Goal: Obtain resource: Download file/media

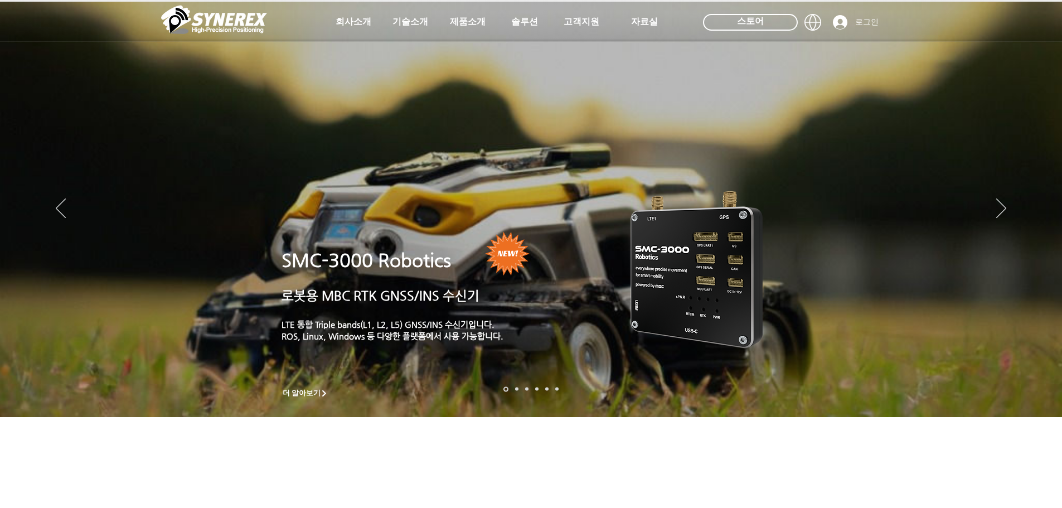
click at [332, 55] on img "LimX Dinamics" at bounding box center [188, 200] width 316 height 317
click at [335, 52] on icon "사이트로 돌아가기" at bounding box center [340, 49] width 11 height 14
click at [580, 241] on img "슬라이드쇼" at bounding box center [531, 209] width 1062 height 415
click at [316, 389] on span "더 알아보기" at bounding box center [302, 394] width 38 height 10
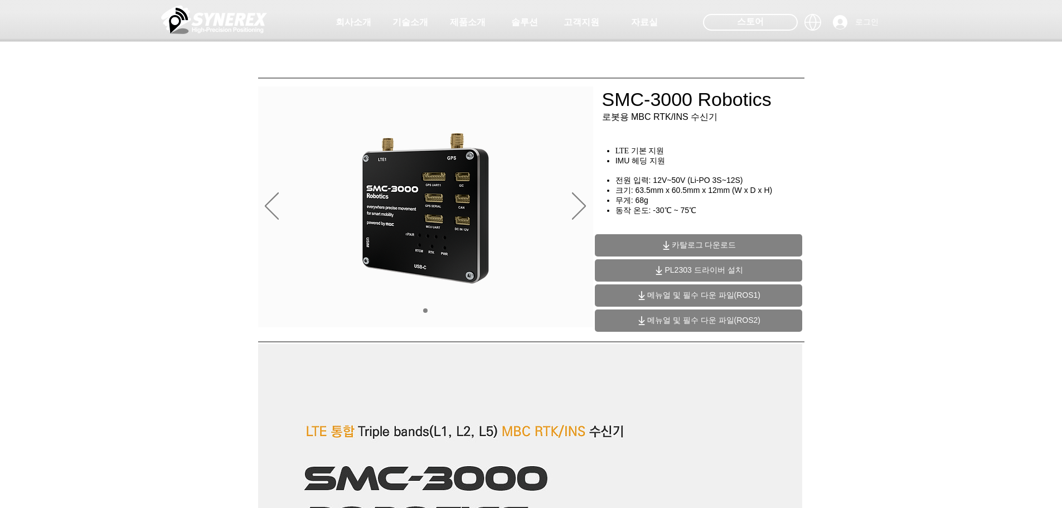
drag, startPoint x: 597, startPoint y: 258, endPoint x: 698, endPoint y: -67, distance: 340.3
click at [760, 238] on span "카탈로그 다운로드" at bounding box center [698, 245] width 207 height 22
click at [746, 300] on span "메뉴얼 및 필수 다운 파일(ROS1)" at bounding box center [703, 296] width 113 height 10
drag, startPoint x: 318, startPoint y: 344, endPoint x: 248, endPoint y: 99, distance: 254.2
click at [723, 326] on span "메뉴얼 및 필수 다운 파일(ROS2)" at bounding box center [698, 321] width 207 height 22
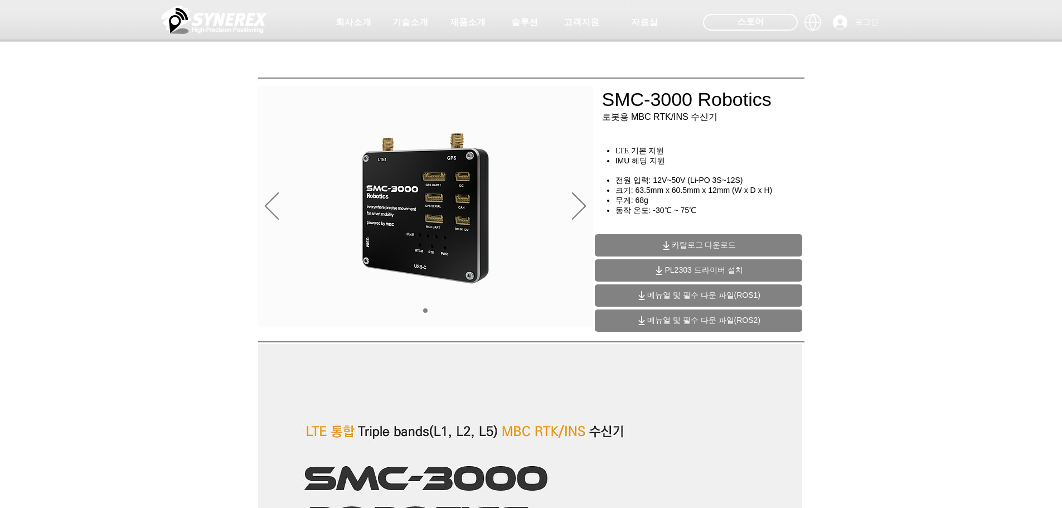
click at [106, 278] on div "main content" at bounding box center [531, 254] width 1062 height 167
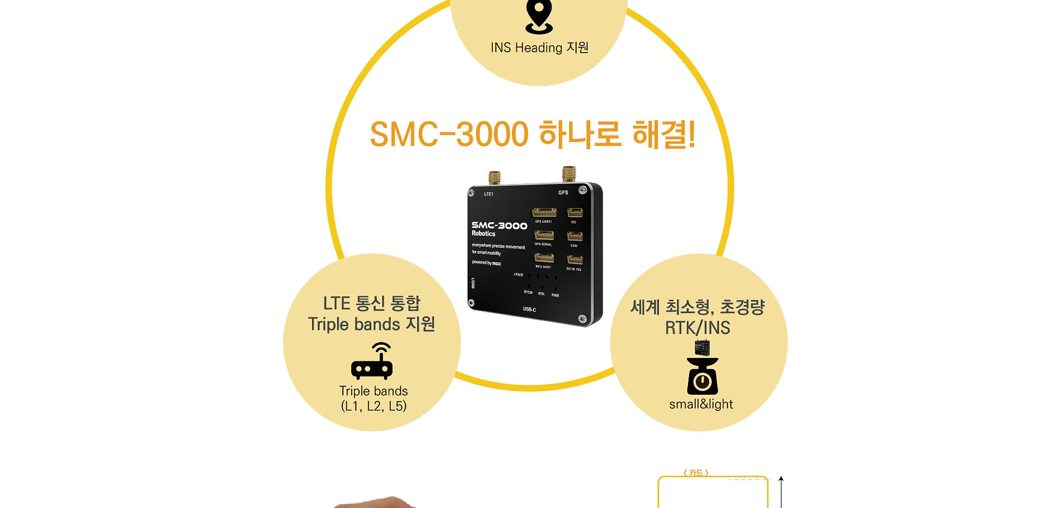
scroll to position [4428, 0]
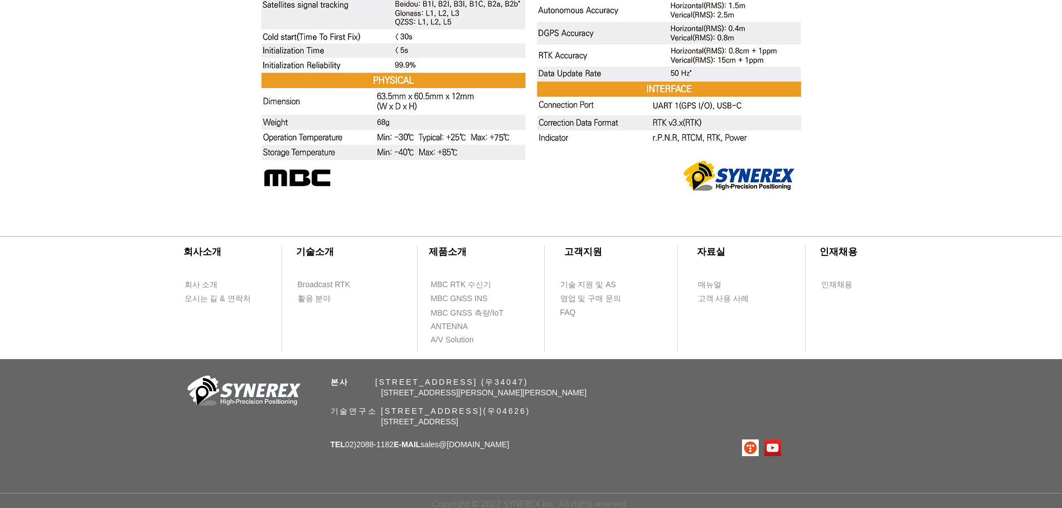
drag, startPoint x: 901, startPoint y: 144, endPoint x: 937, endPoint y: 502, distance: 359.9
click at [477, 281] on span "MBC RTK 수신기" at bounding box center [461, 284] width 61 height 11
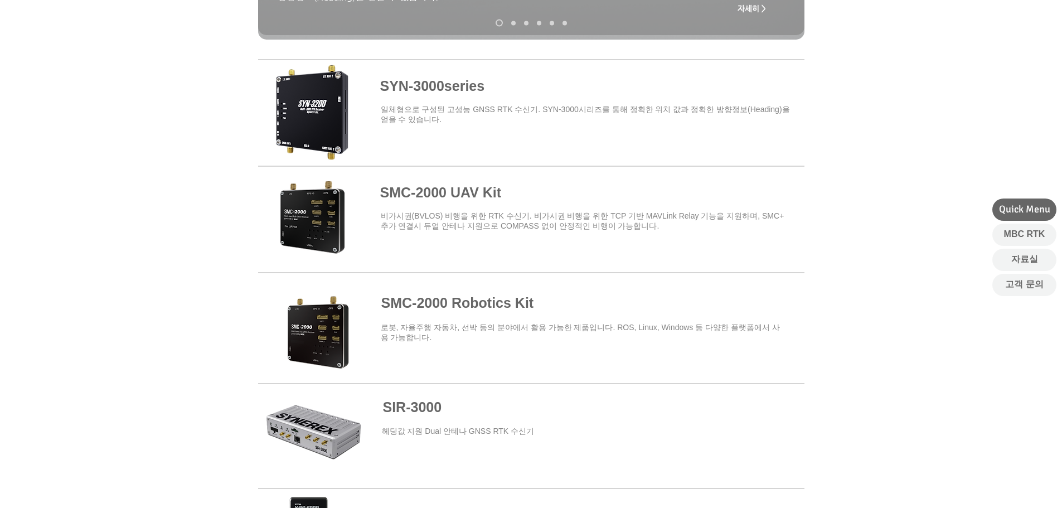
scroll to position [335, 0]
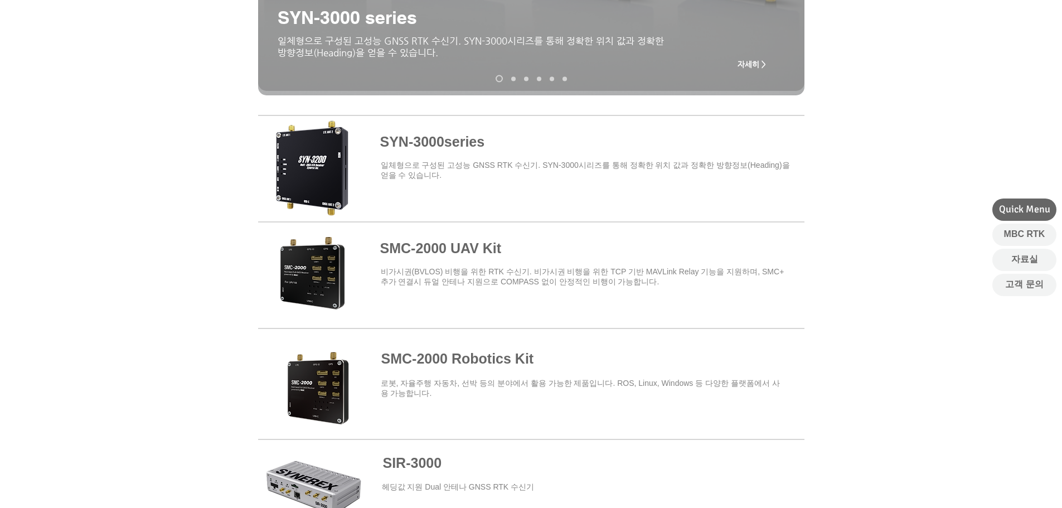
click at [461, 140] on span at bounding box center [531, 167] width 547 height 98
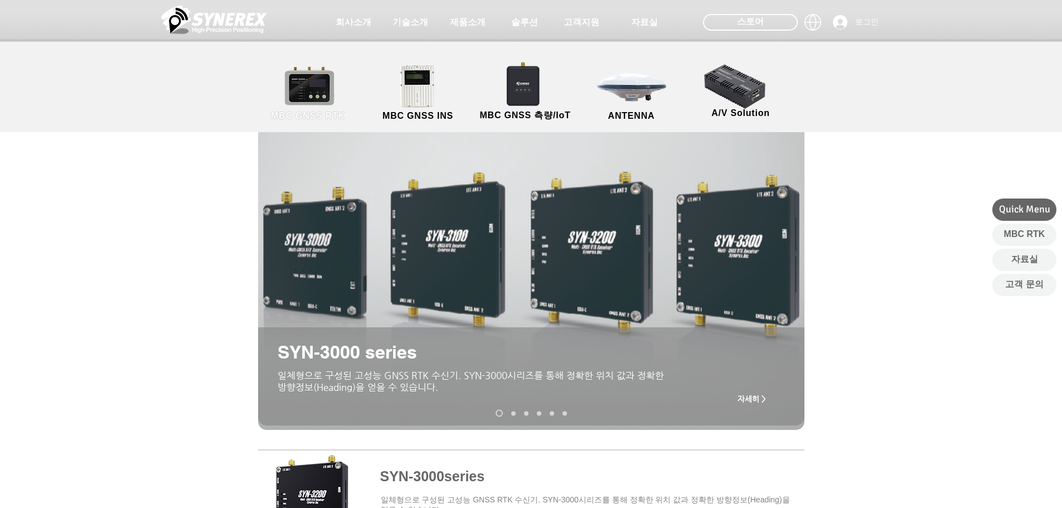
click at [327, 111] on span "MBC GNSS RTK" at bounding box center [308, 116] width 74 height 10
click at [313, 89] on link "MBC GNSS RTK" at bounding box center [308, 93] width 100 height 59
click at [288, 94] on link "MBC GNSS RTK" at bounding box center [308, 93] width 100 height 59
click at [421, 103] on link "MBC GNSS INS" at bounding box center [418, 93] width 100 height 59
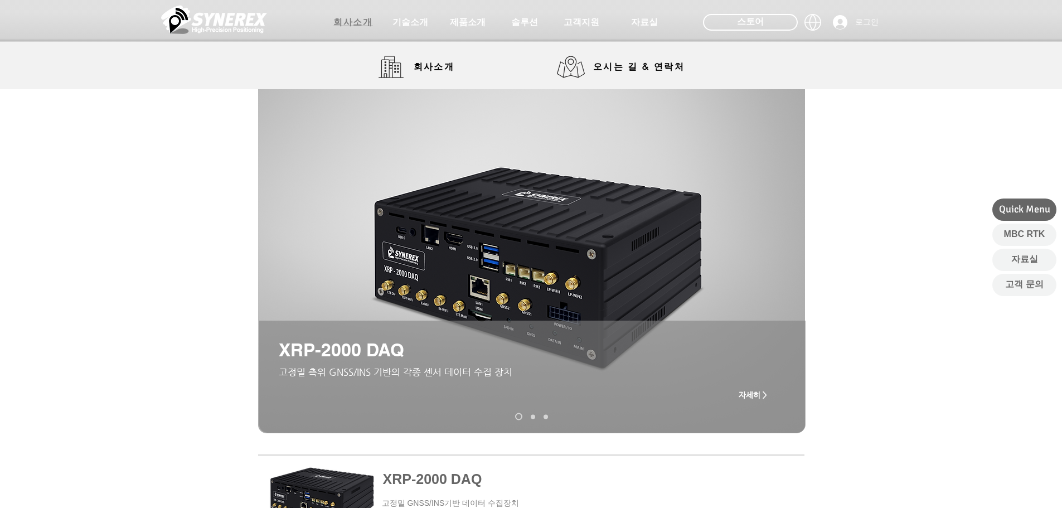
click at [360, 21] on span "회사소개" at bounding box center [353, 23] width 39 height 12
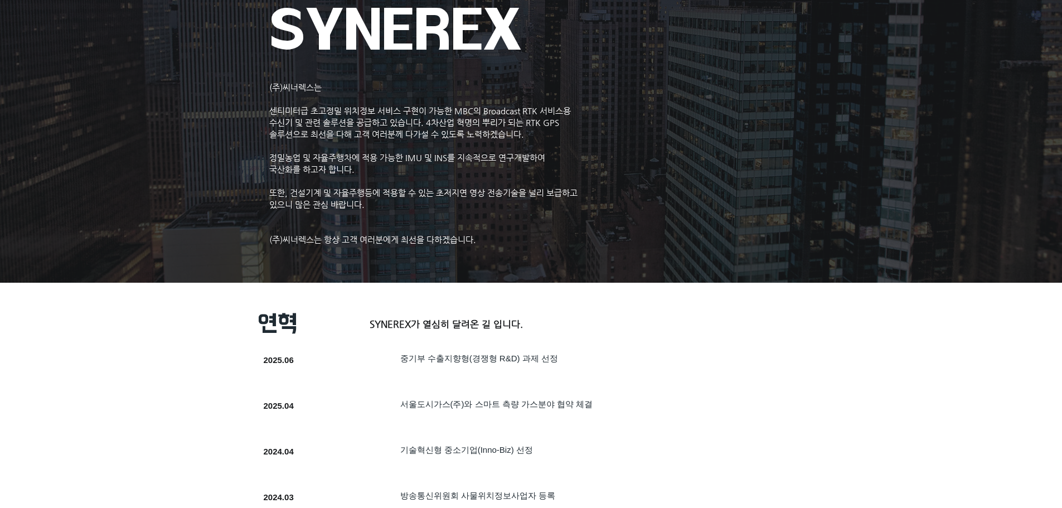
scroll to position [1, 0]
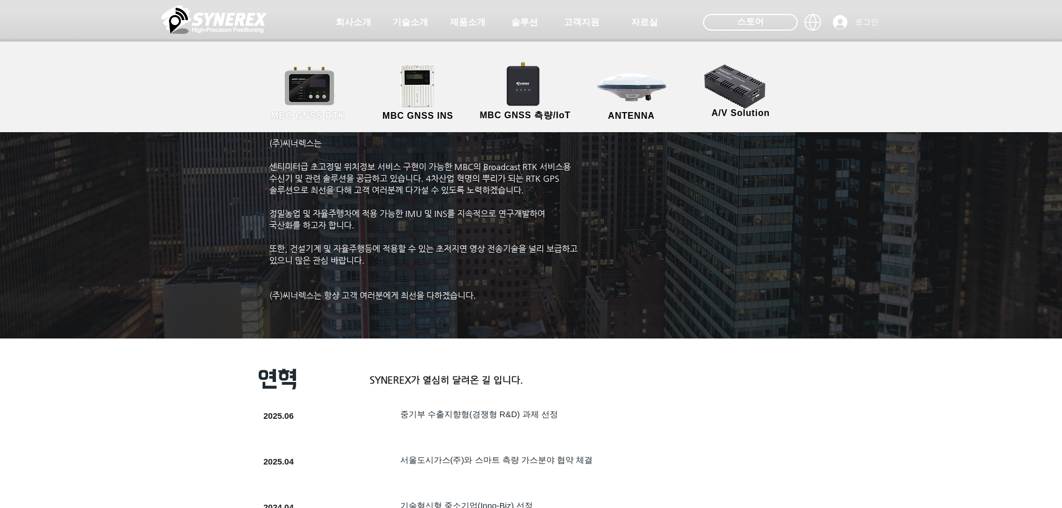
click at [321, 95] on link "MBC GNSS RTK" at bounding box center [308, 93] width 100 height 59
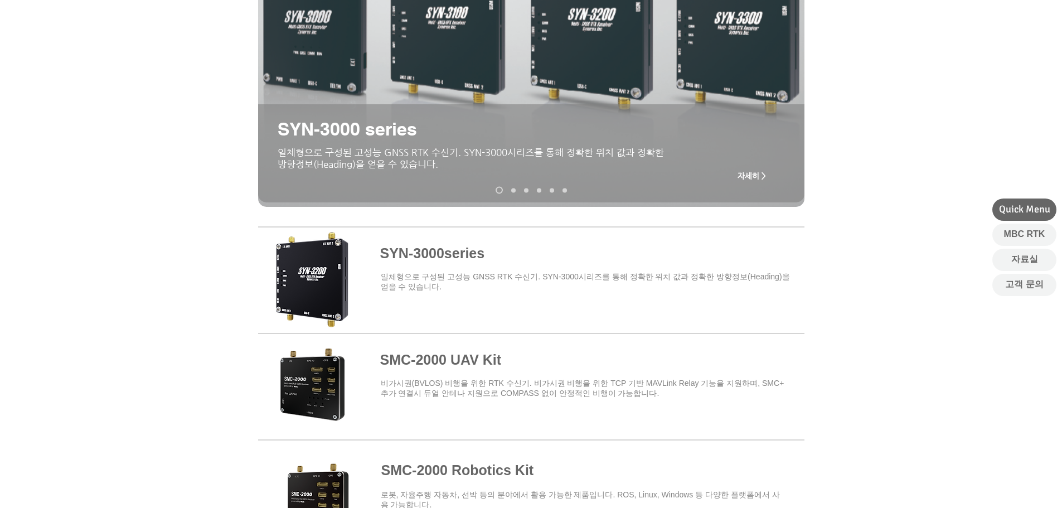
scroll to position [335, 0]
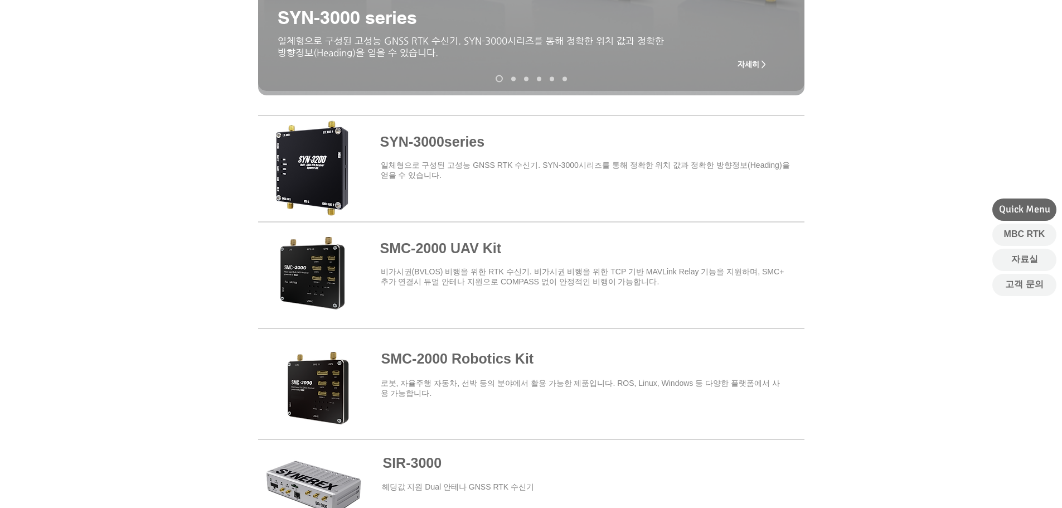
click at [470, 244] on span at bounding box center [531, 273] width 547 height 98
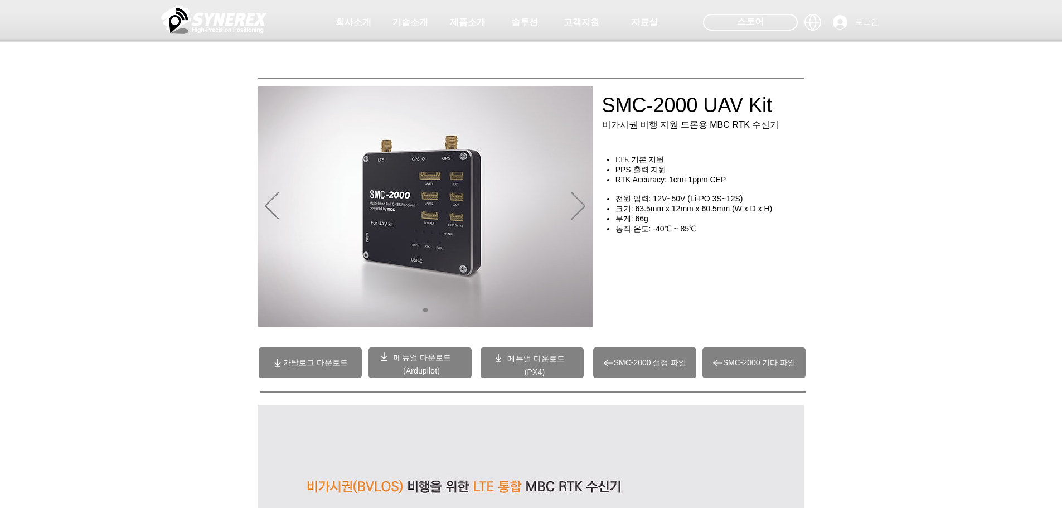
click at [511, 371] on p "(PX4)" at bounding box center [534, 372] width 75 height 10
click at [544, 354] on span "메뉴얼 다운로드" at bounding box center [536, 358] width 57 height 9
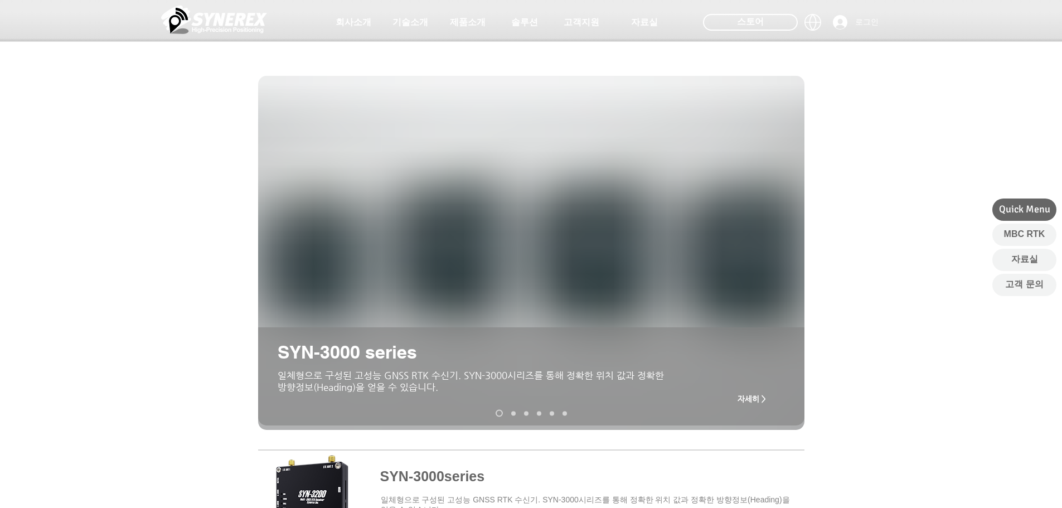
scroll to position [335, 0]
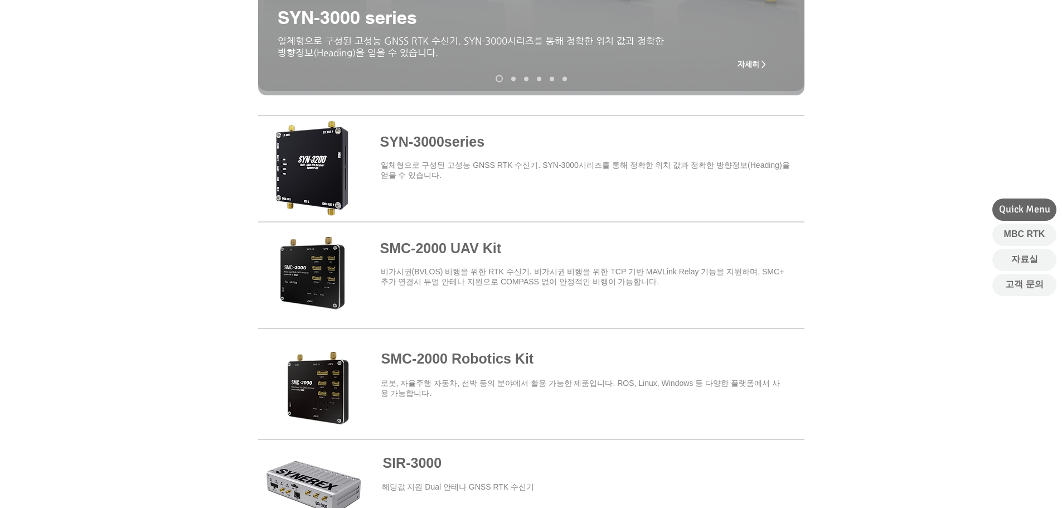
click at [524, 378] on span at bounding box center [531, 380] width 547 height 98
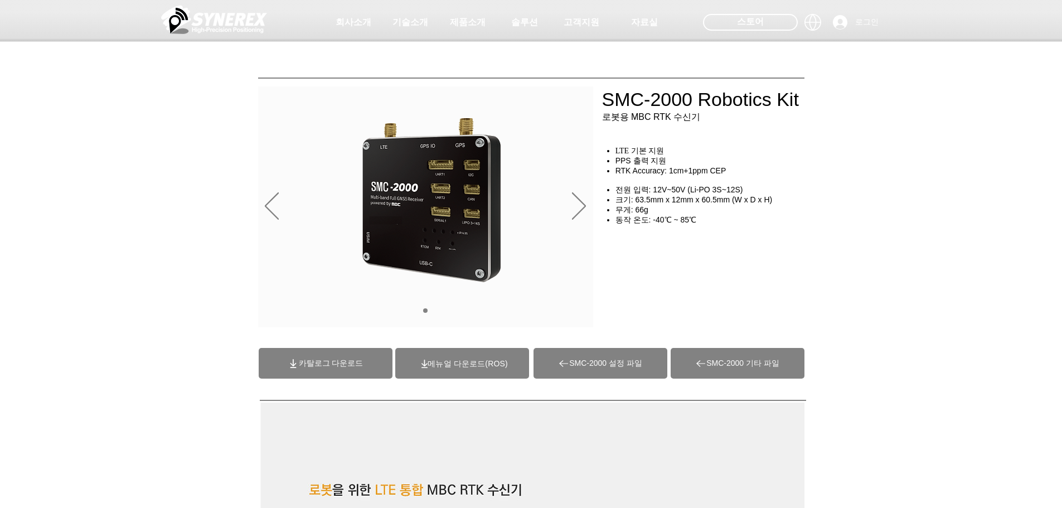
click at [361, 359] on span "카탈로그 다운로드" at bounding box center [331, 364] width 65 height 10
click at [500, 367] on span "(ROS)메뉴얼 다운로드" at bounding box center [468, 363] width 80 height 9
